Goal: Task Accomplishment & Management: Manage account settings

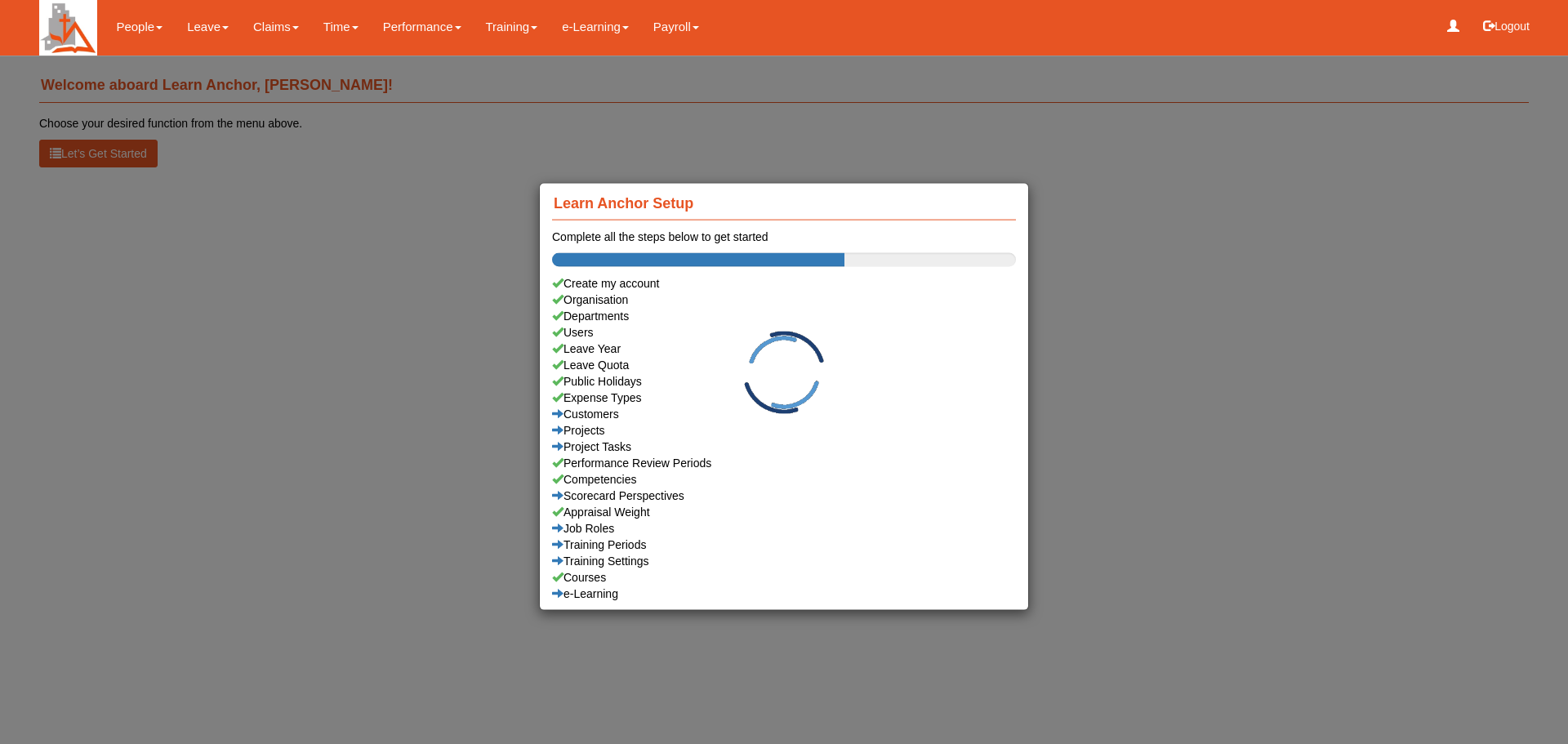
click at [285, 256] on div "Learn Anchor Setup Complete all the steps below to get started Create my accoun…" at bounding box center [784, 372] width 1568 height 744
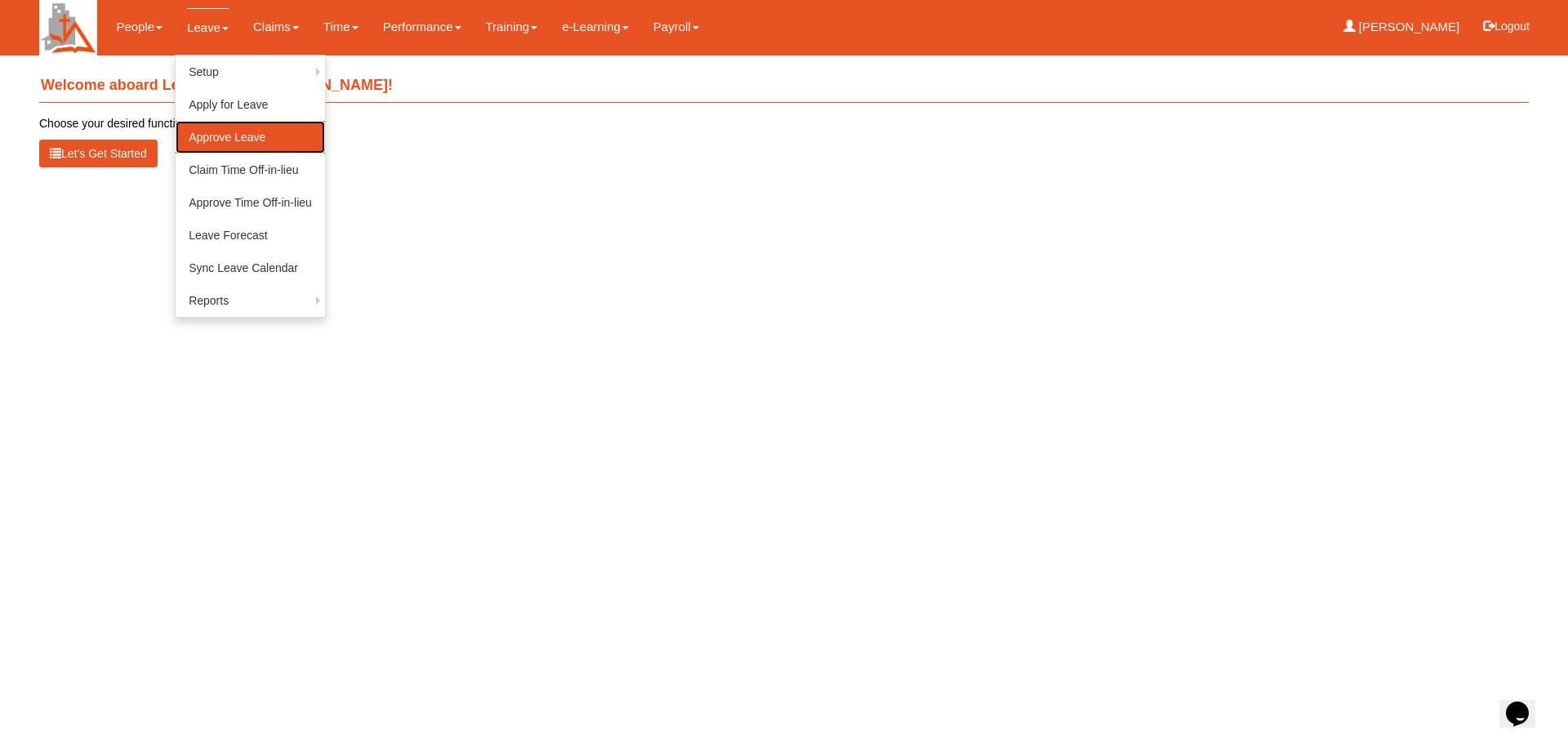
click at [247, 138] on link "Approve Leave" at bounding box center [250, 137] width 149 height 33
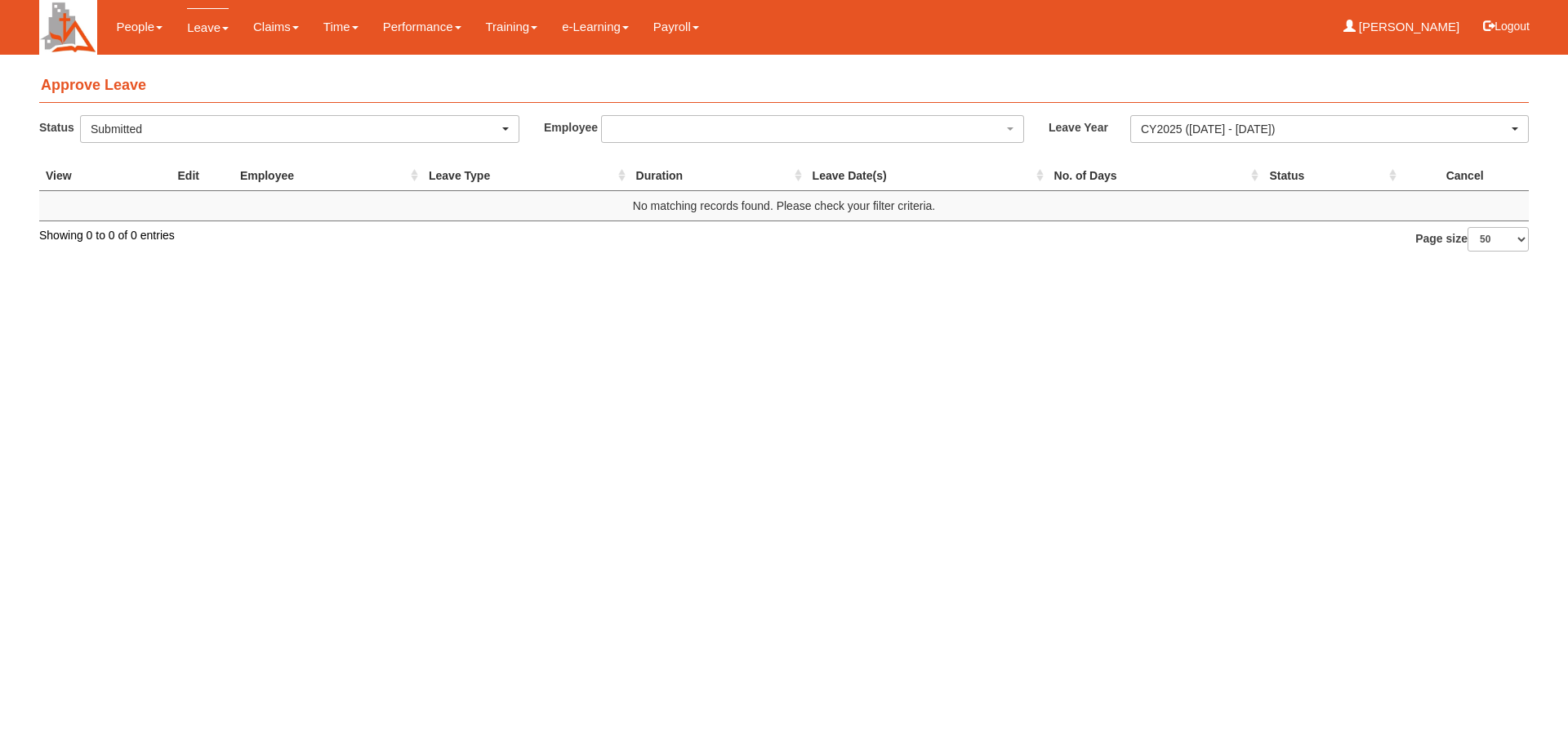
select select "50"
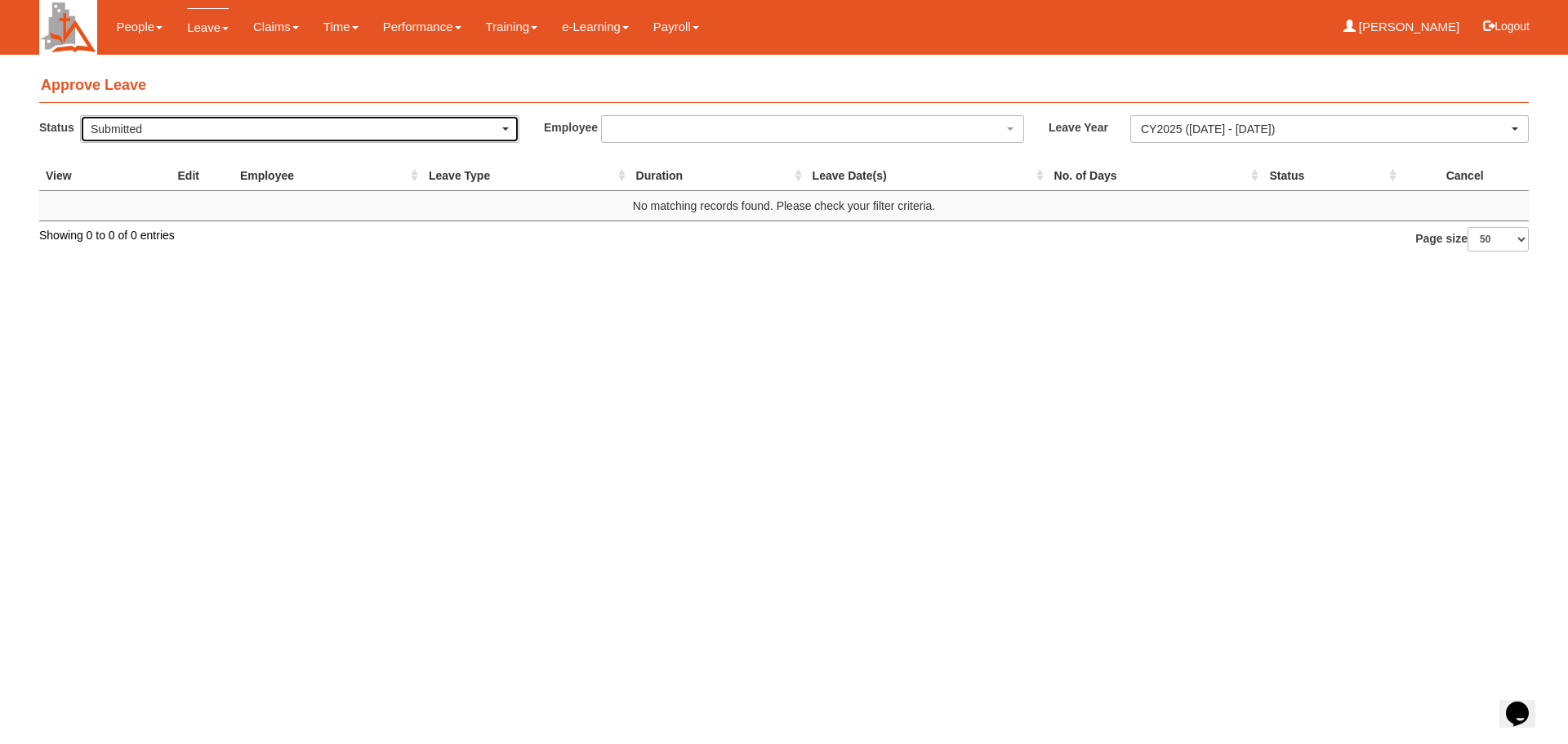
click at [509, 129] on div "Submitted" at bounding box center [300, 129] width 438 height 26
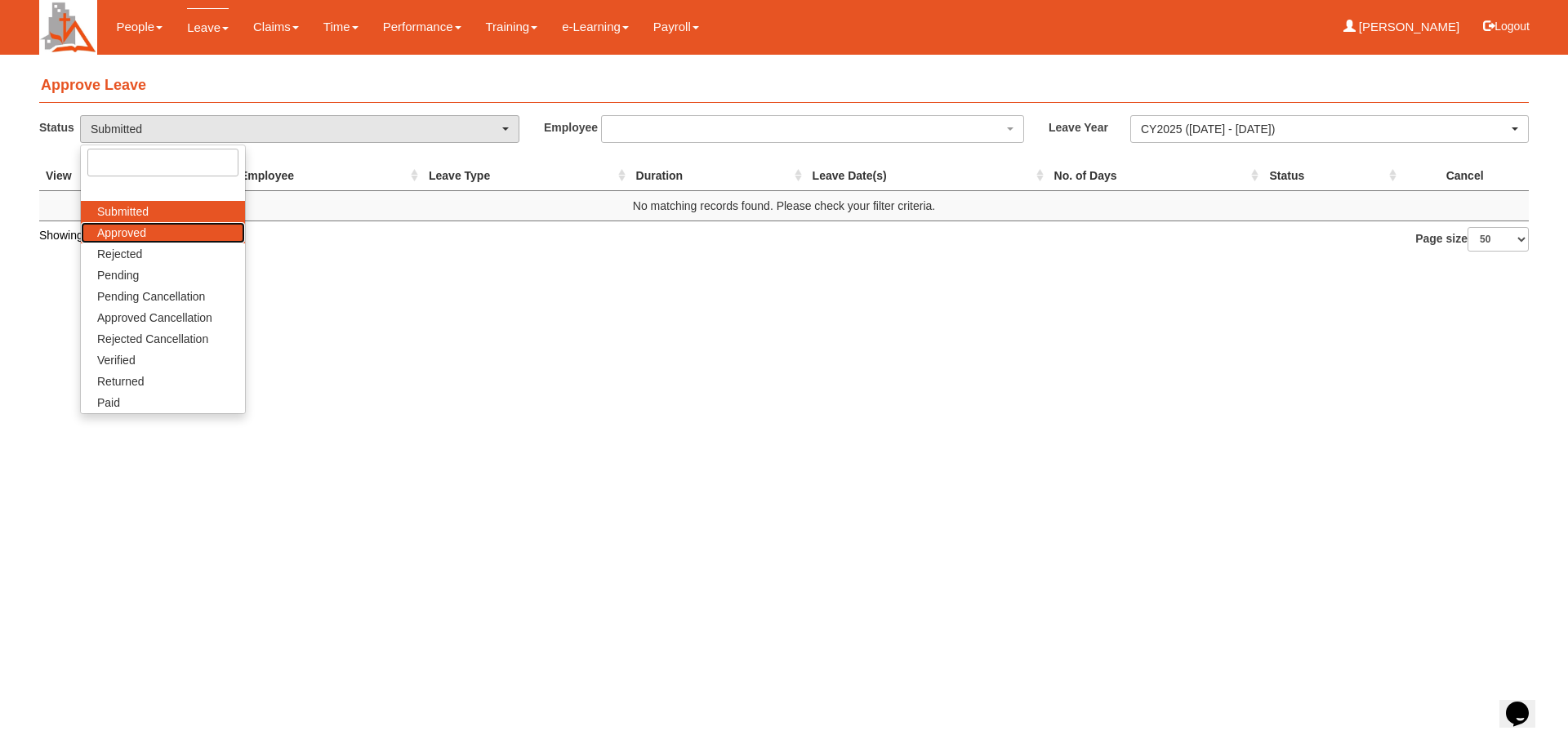
click at [185, 232] on link "Approved" at bounding box center [163, 233] width 164 height 21
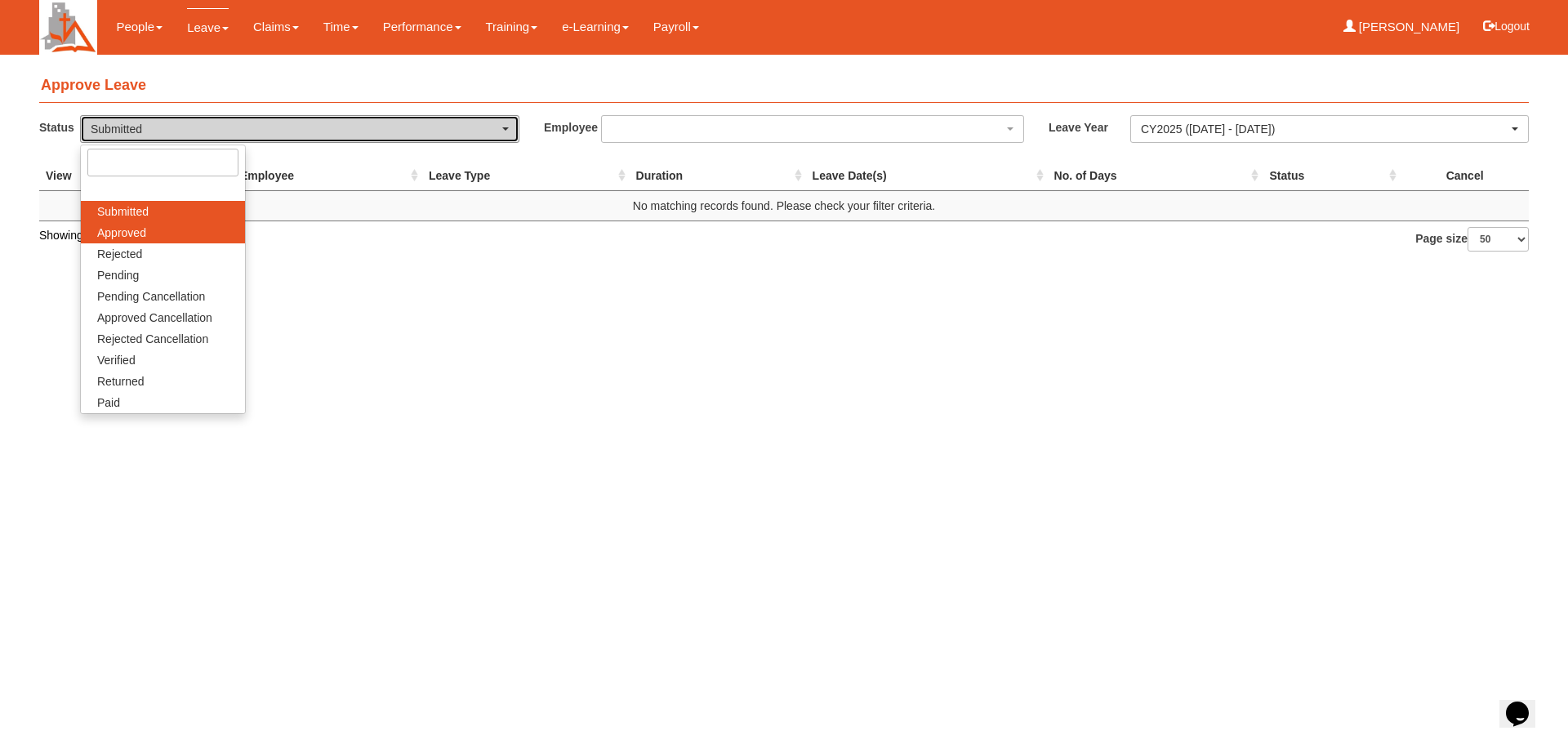
select select "Approved"
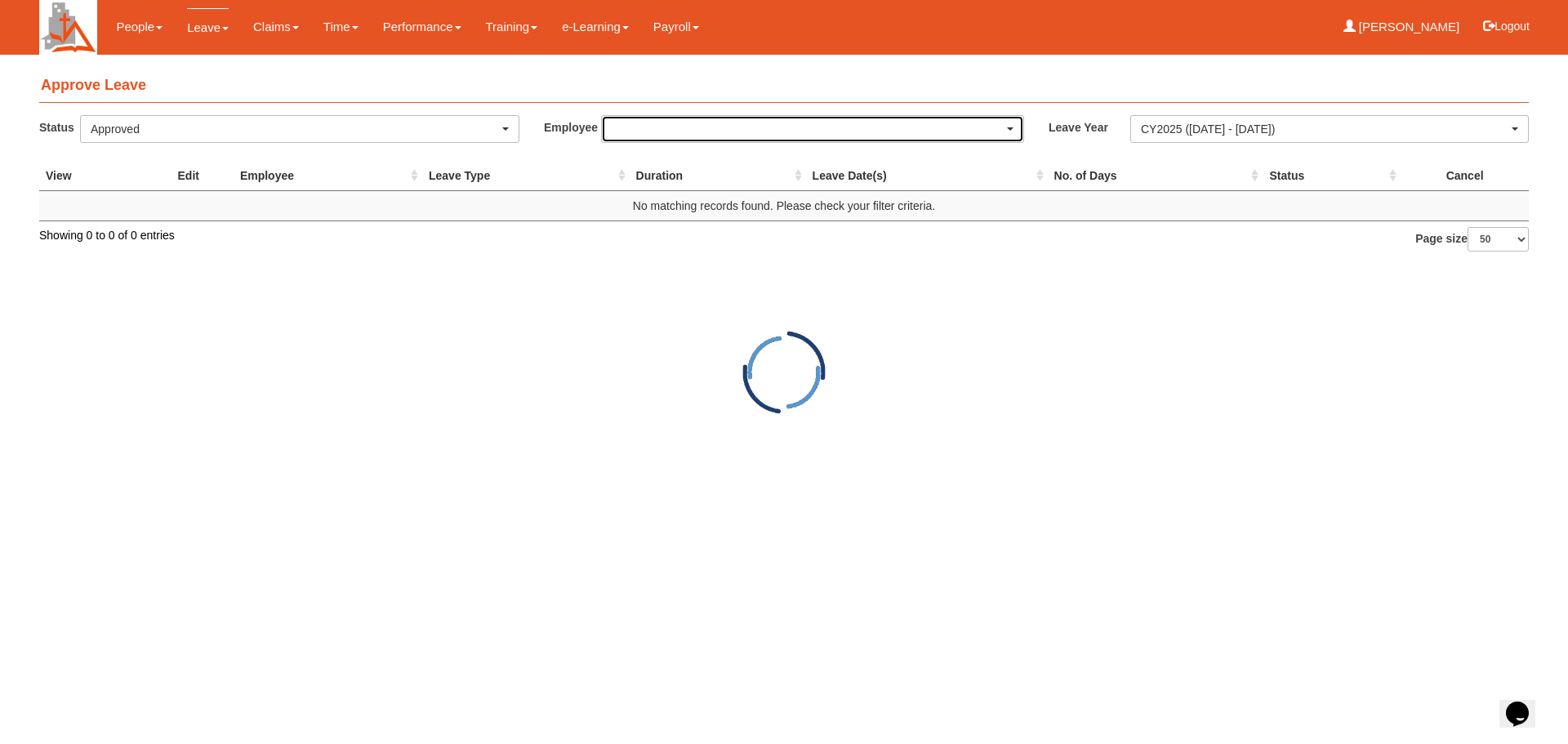
click at [1007, 128] on span "button" at bounding box center [1010, 129] width 6 height 4
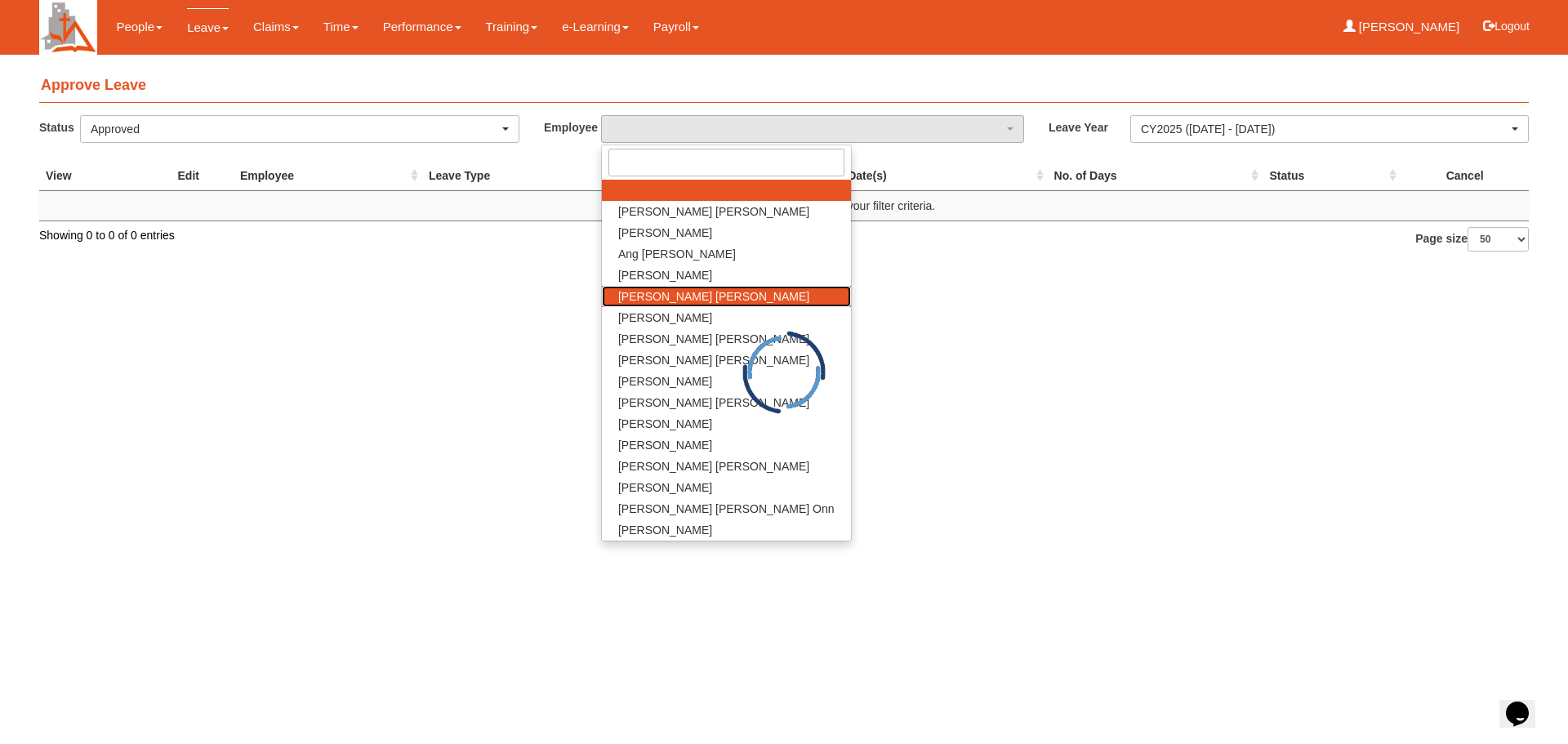
click at [685, 299] on span "[PERSON_NAME] [PERSON_NAME]" at bounding box center [713, 297] width 191 height 16
select select "a0d2279d-7f16-413a-a6b4-1e027e0ada84"
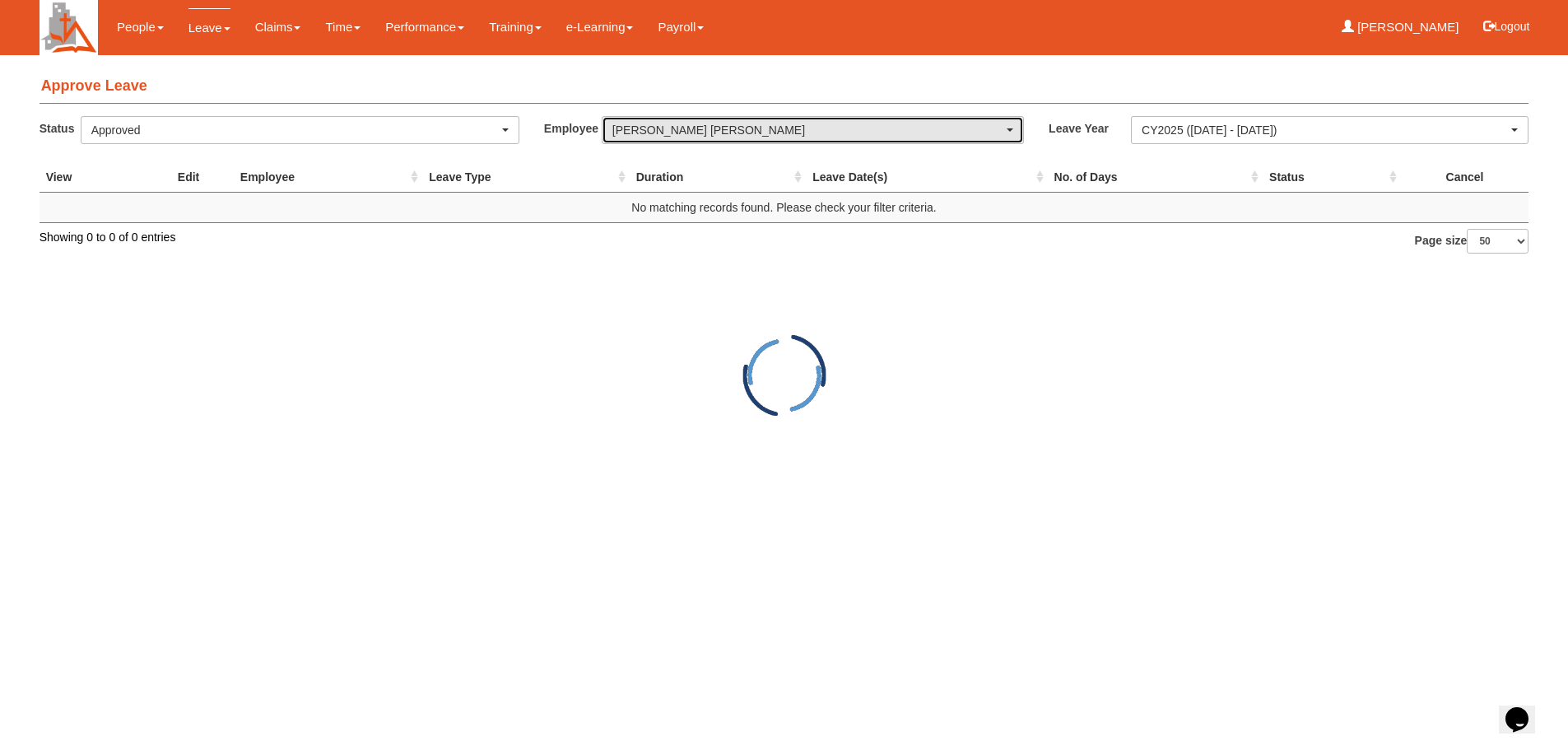
select select "50"
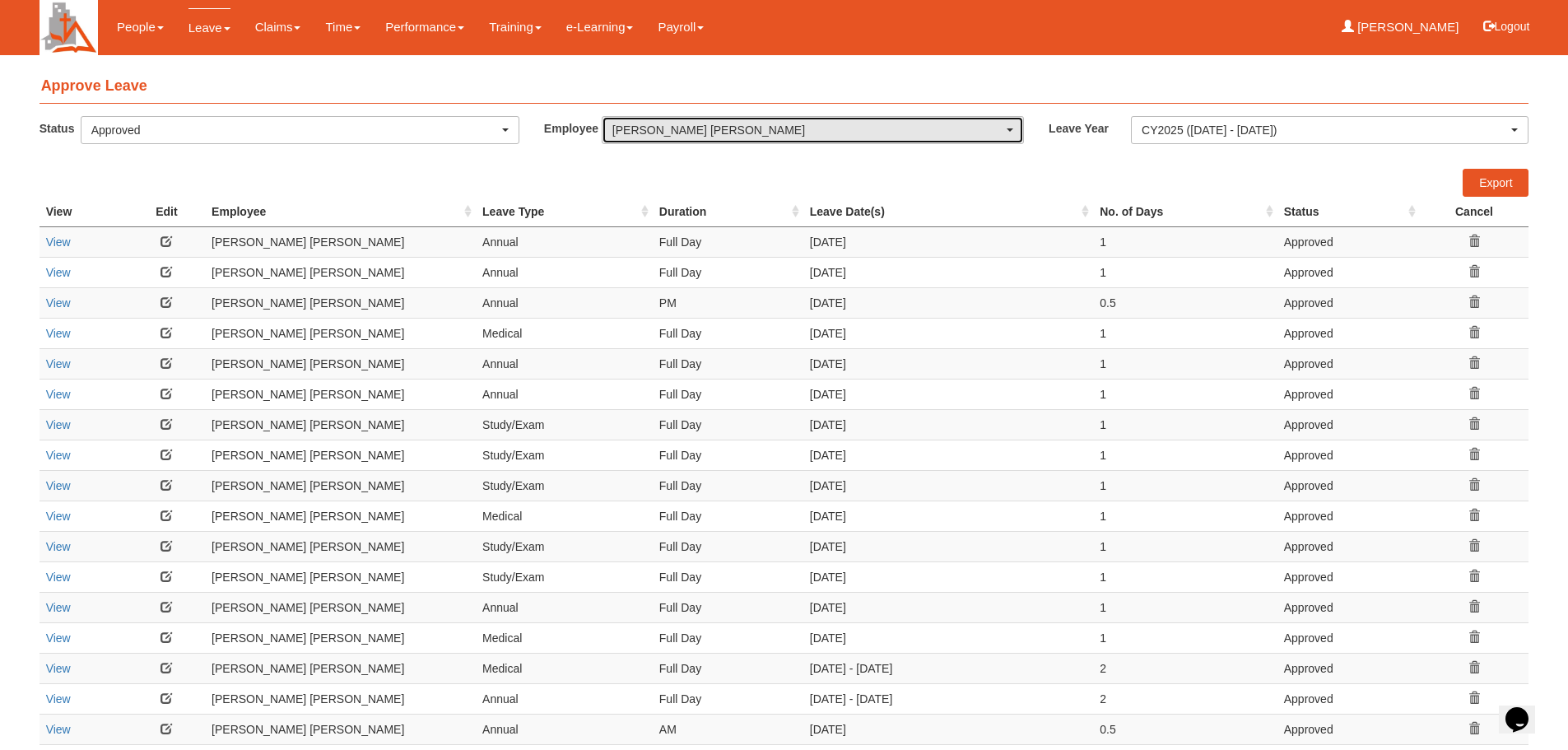
select select "50"
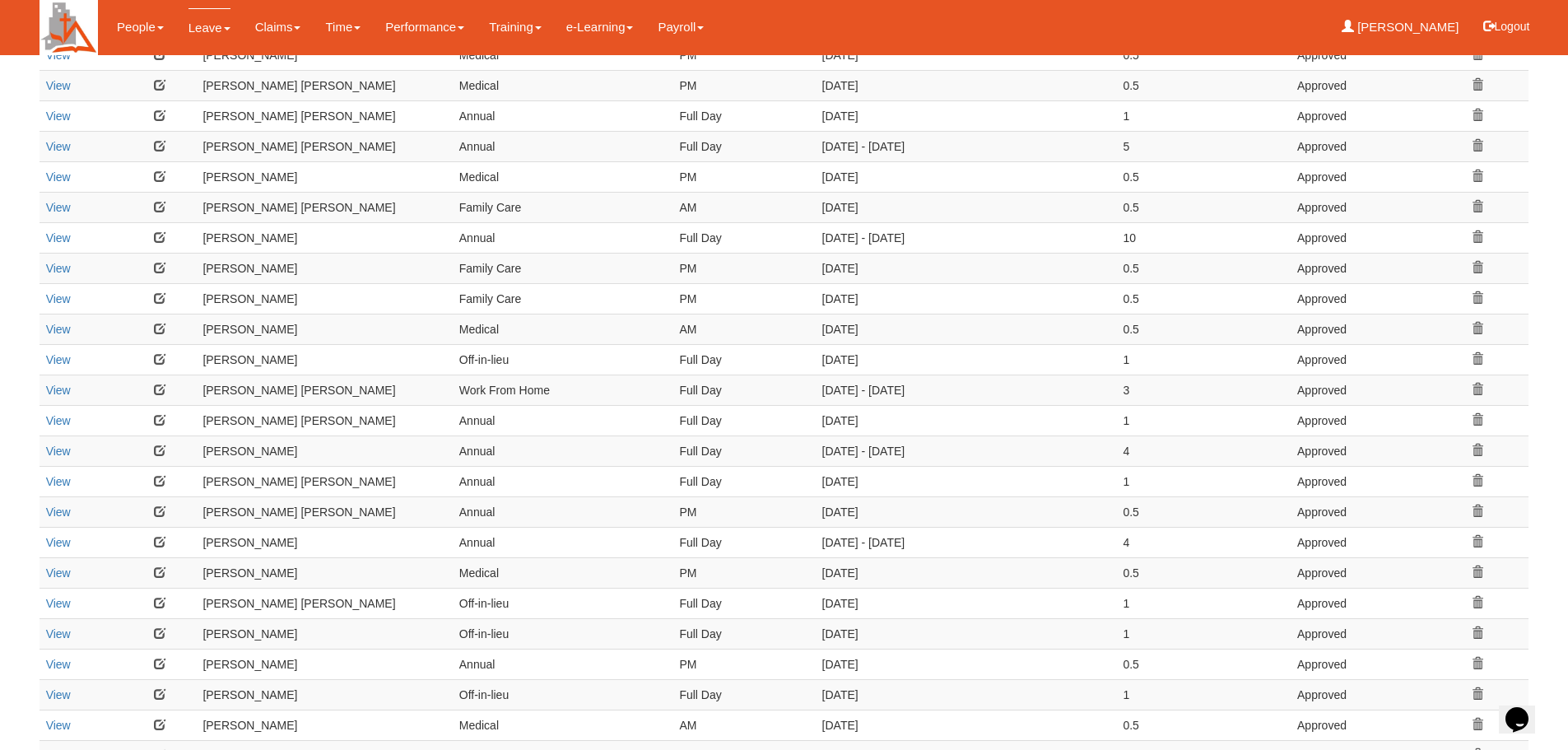
scroll to position [246, 0]
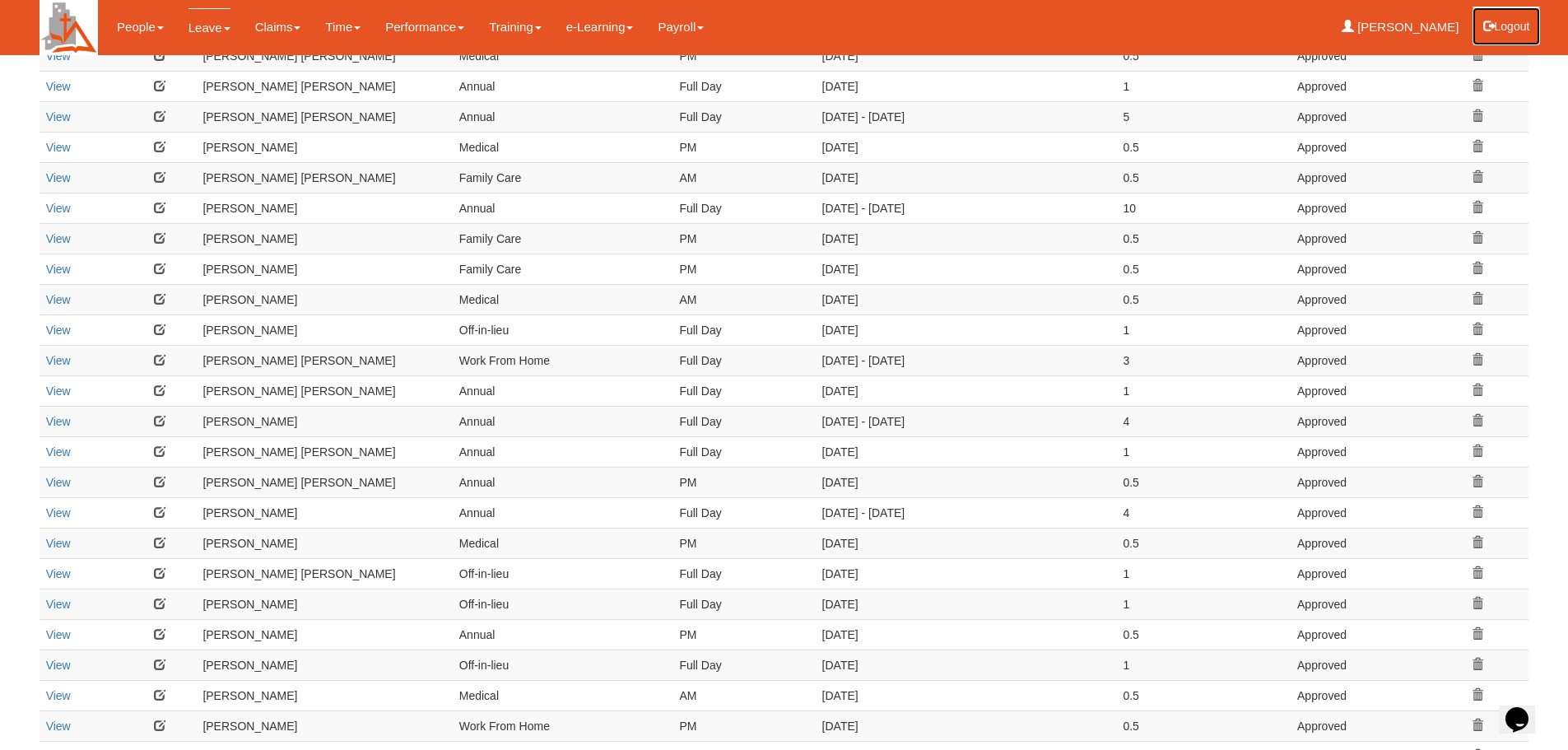
click at [1509, 24] on button "Logout" at bounding box center [1507, 26] width 70 height 39
